Goal: Navigation & Orientation: Find specific page/section

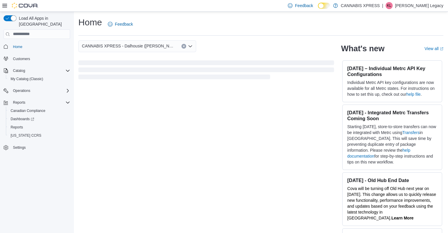
click at [433, 5] on p "[PERSON_NAME] Legacy" at bounding box center [419, 5] width 48 height 7
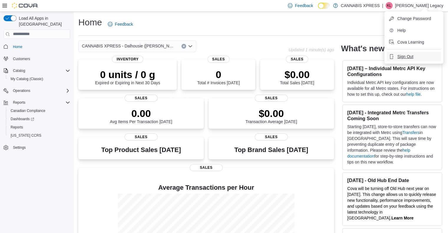
click at [400, 53] on button "Sign Out" at bounding box center [414, 56] width 54 height 9
